Goal: Task Accomplishment & Management: Use online tool/utility

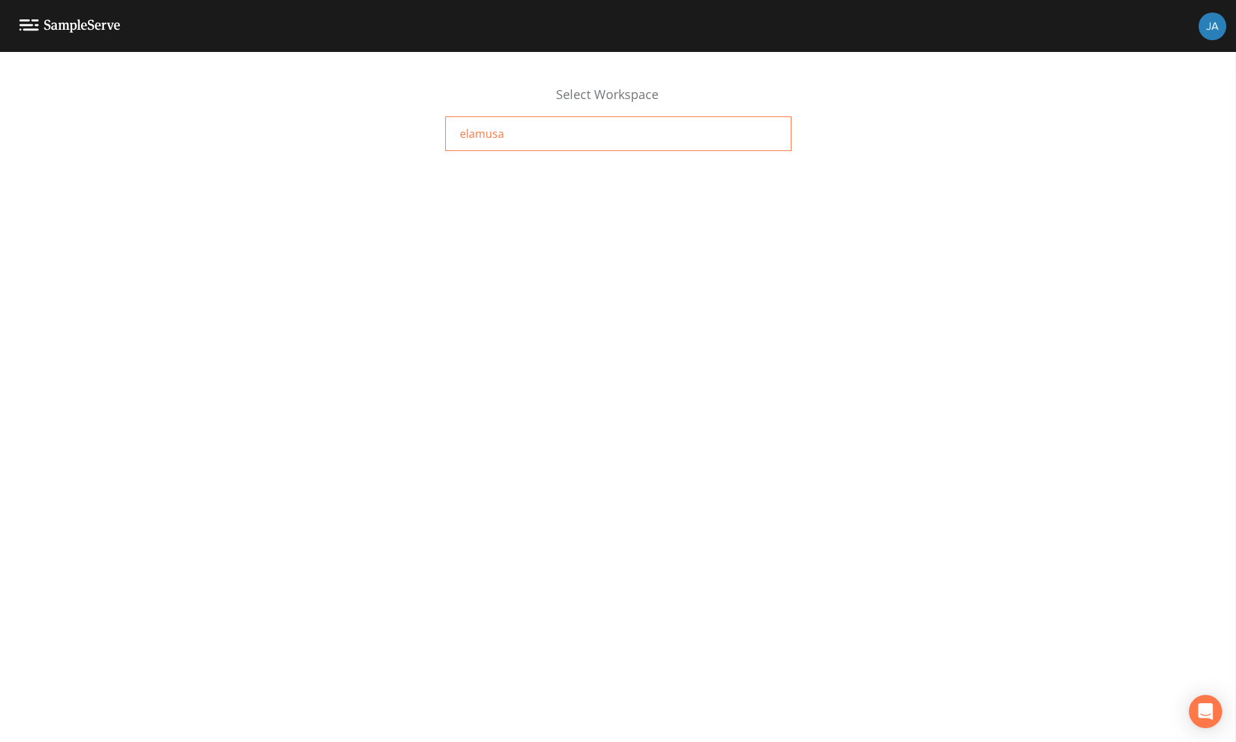
click at [474, 127] on span "elamusa" at bounding box center [482, 133] width 44 height 17
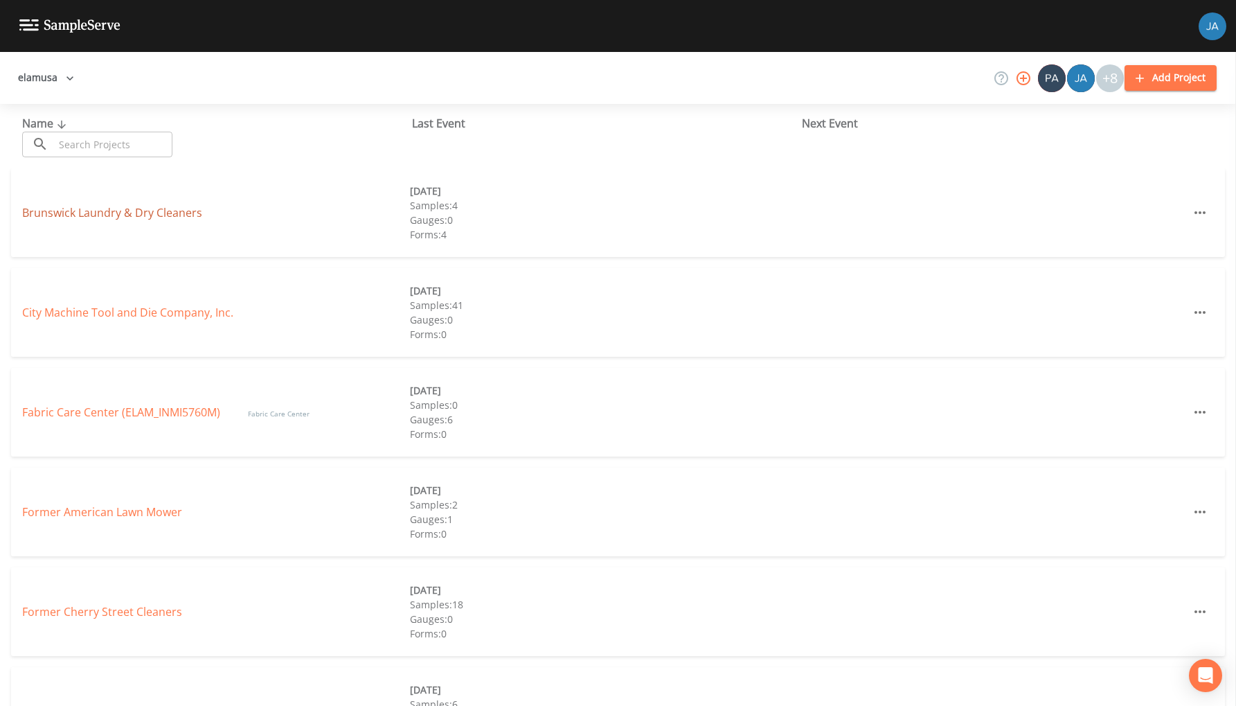
click at [81, 220] on link "Brunswick Laundry & Dry Cleaners" at bounding box center [112, 212] width 180 height 15
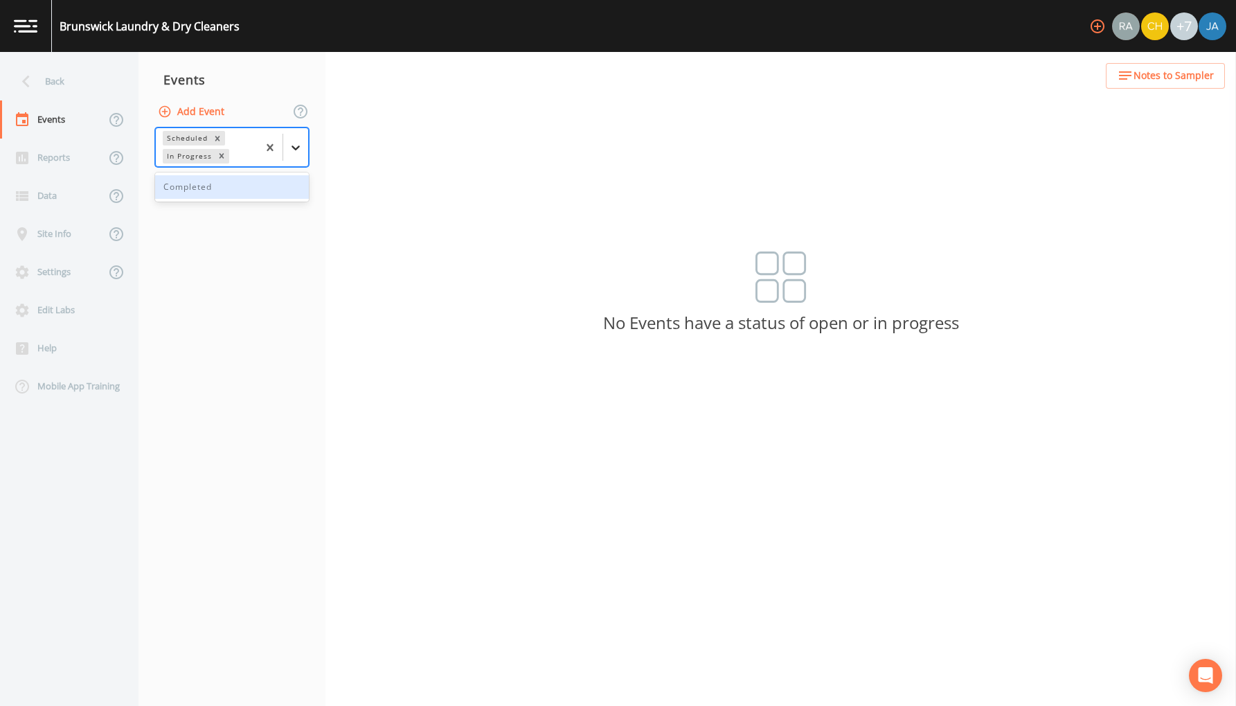
click at [296, 149] on icon at bounding box center [296, 147] width 8 height 5
click at [260, 179] on div "Completed" at bounding box center [232, 187] width 154 height 24
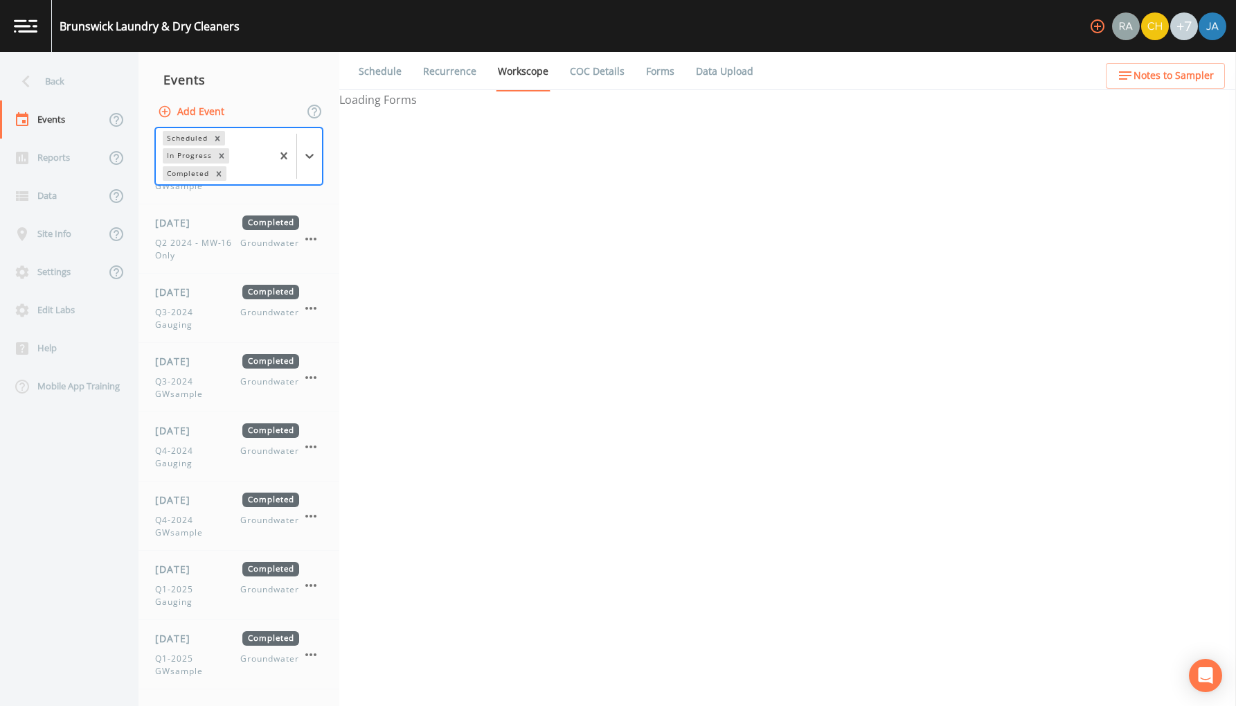
scroll to position [701, 0]
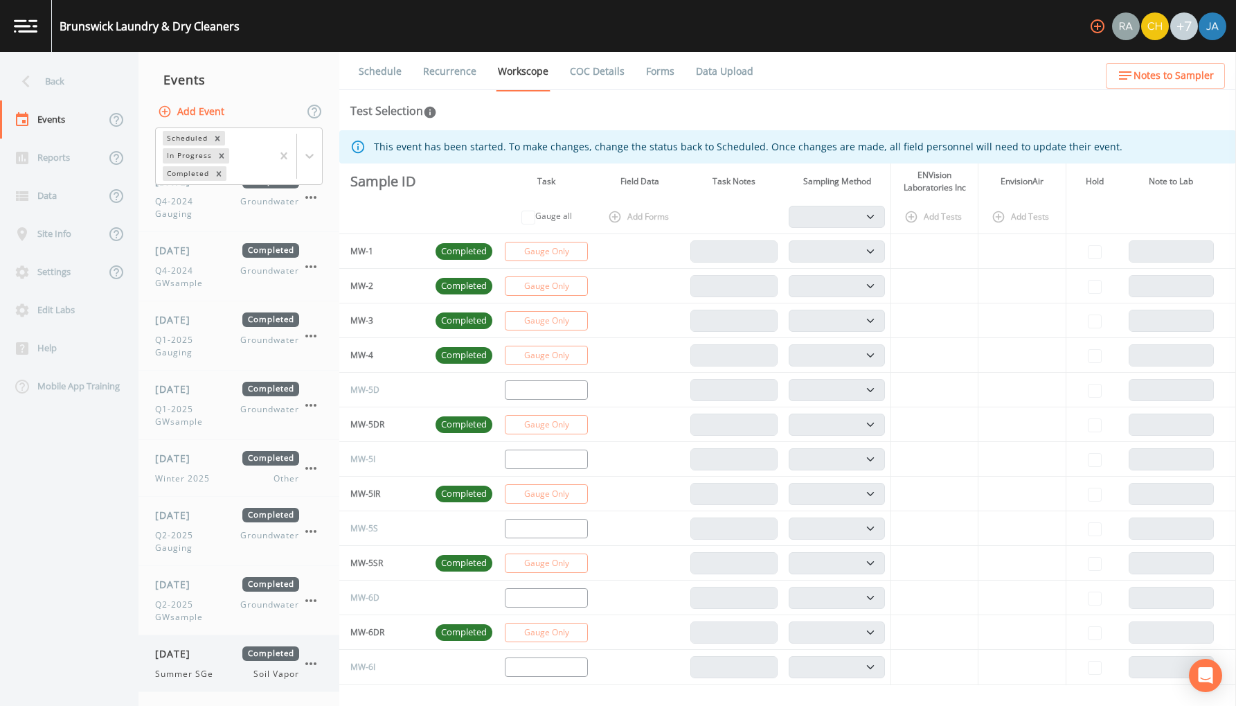
click at [194, 658] on span "08/27/2025" at bounding box center [177, 653] width 45 height 15
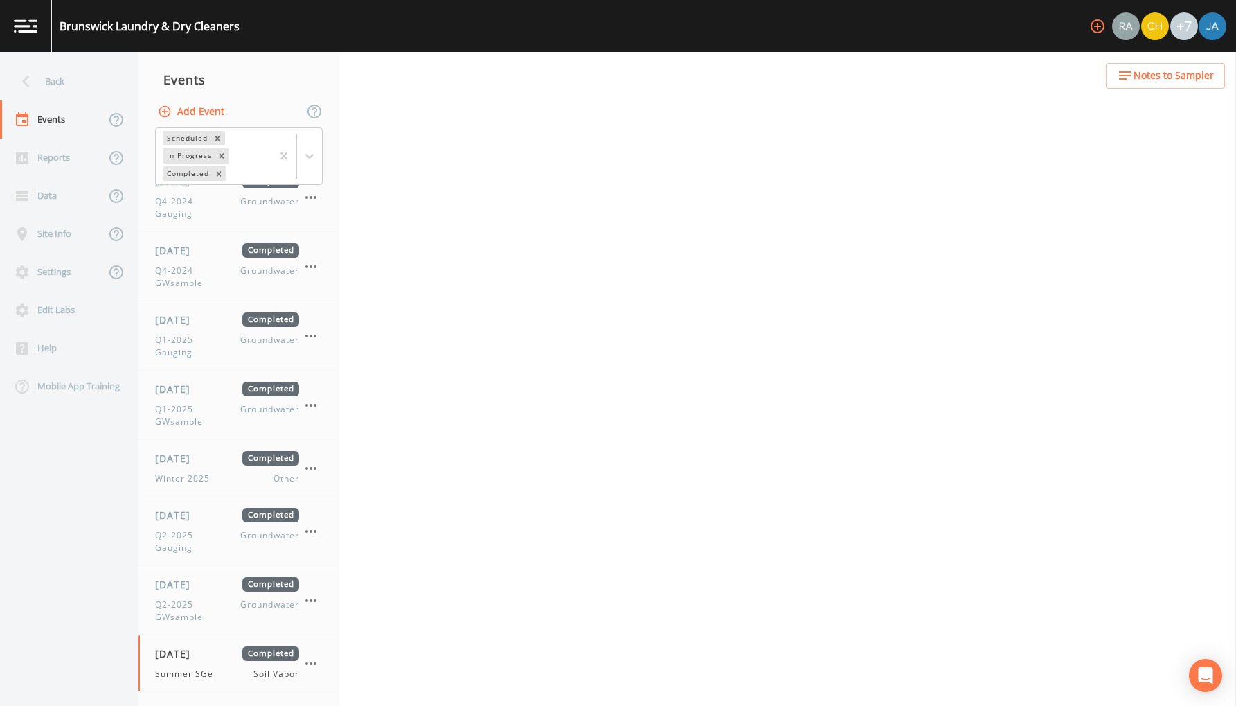
select select "c5bfc0a2-8365-4ab6-a941-dacac289f9c5"
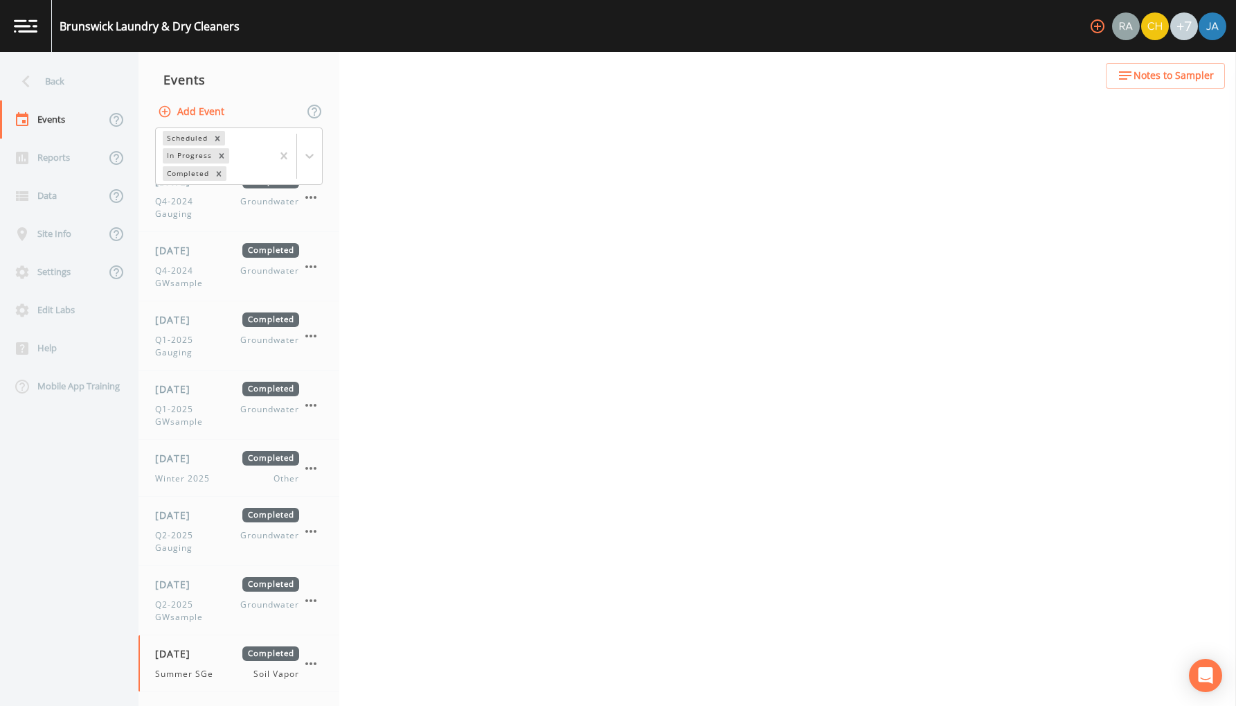
select select "8951070b-37a2-48d2-9e9e-ee6403d0a331"
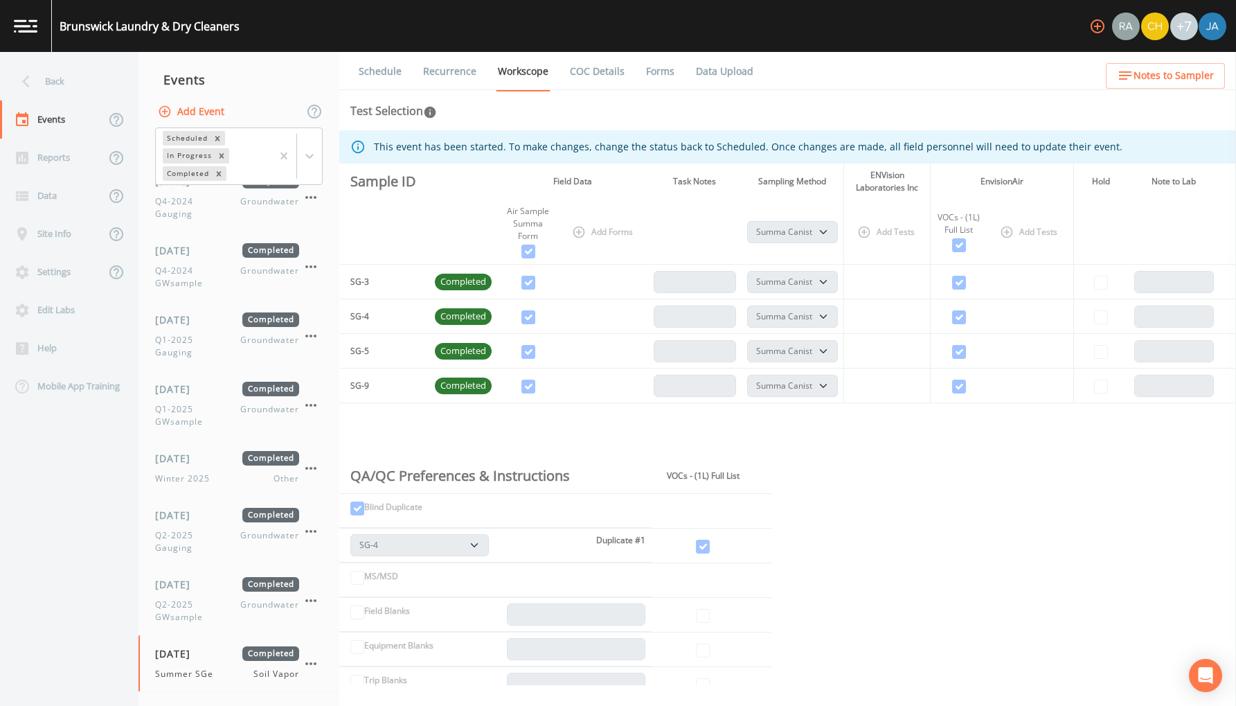
click at [709, 68] on link "Data Upload" at bounding box center [725, 71] width 62 height 39
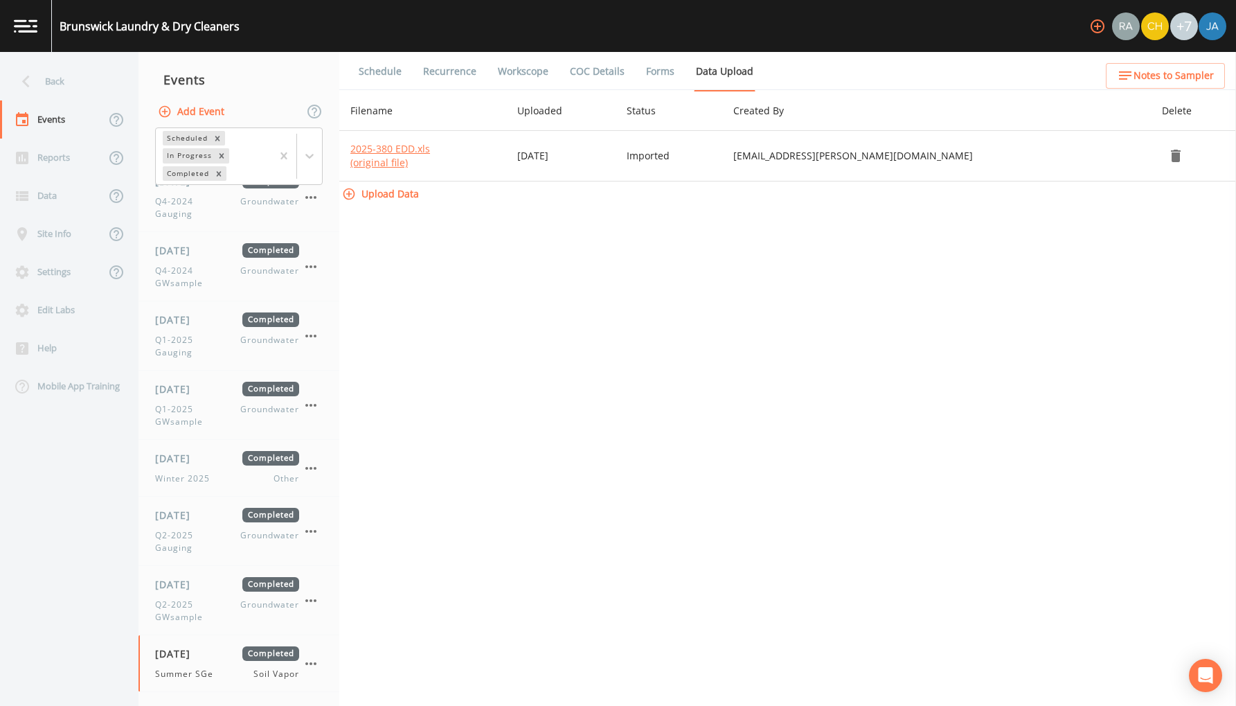
click at [401, 195] on button "Upload Data" at bounding box center [381, 194] width 85 height 26
click at [382, 195] on button "Upload Data" at bounding box center [381, 194] width 85 height 26
